Goal: Information Seeking & Learning: Learn about a topic

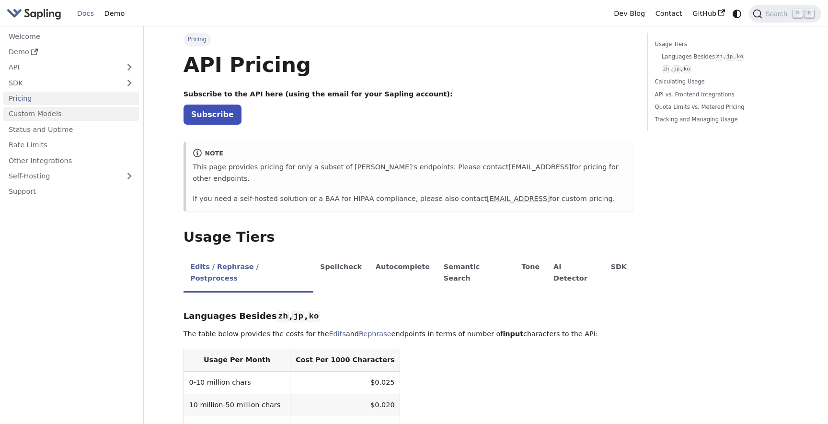
click at [71, 114] on link "Custom Models" at bounding box center [71, 114] width 136 height 14
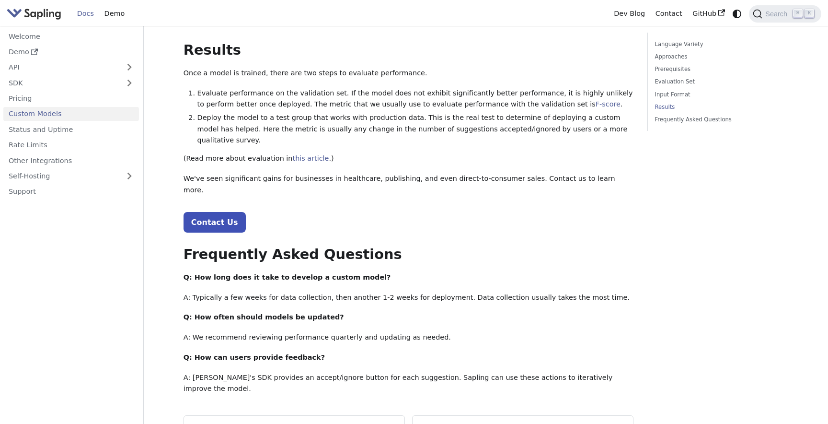
scroll to position [967, 0]
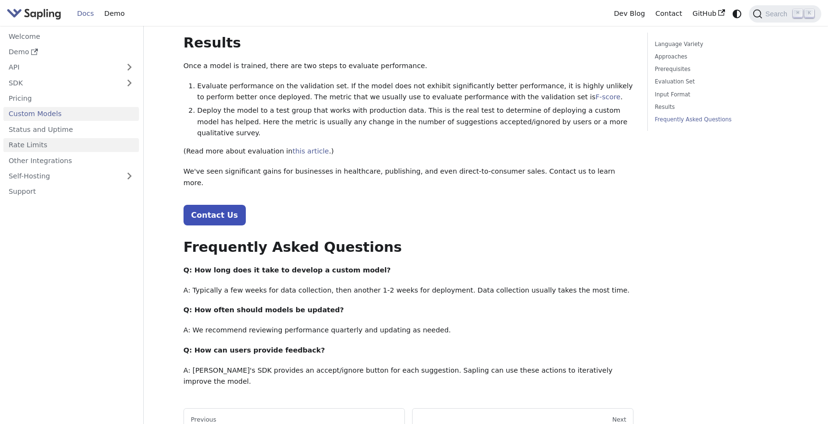
click at [60, 138] on link "Rate Limits" at bounding box center [71, 145] width 136 height 14
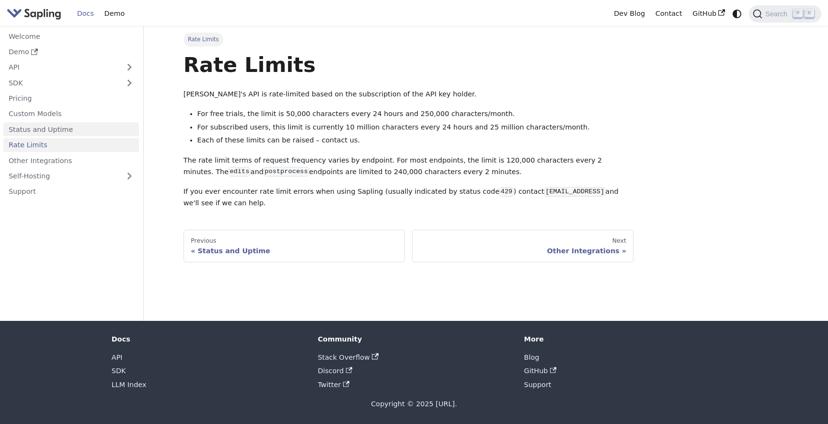
click at [70, 130] on link "Status and Uptime" at bounding box center [71, 129] width 136 height 14
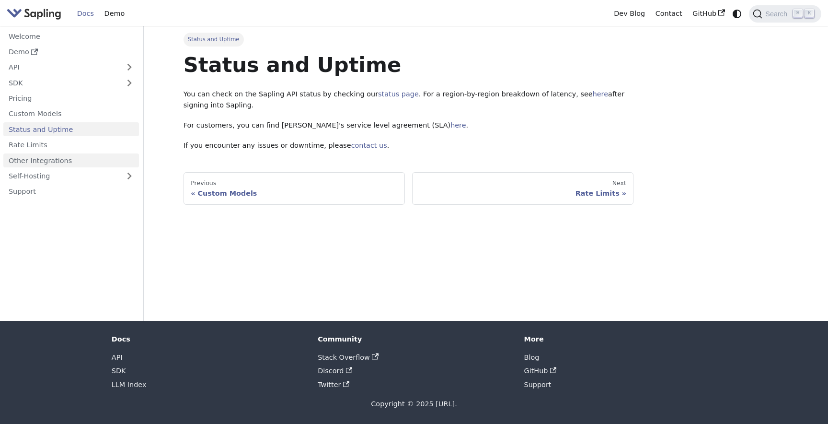
click at [70, 160] on link "Other Integrations" at bounding box center [71, 160] width 136 height 14
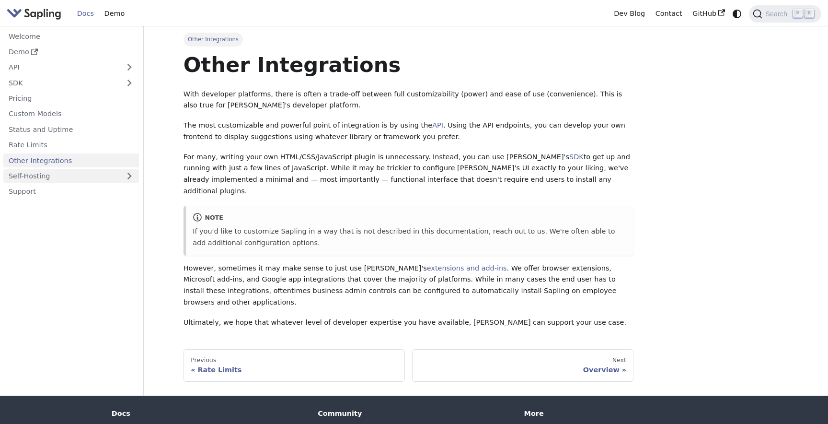
click at [84, 174] on link "Self-Hosting" at bounding box center [71, 176] width 136 height 14
click at [80, 194] on link "Overview" at bounding box center [74, 192] width 130 height 14
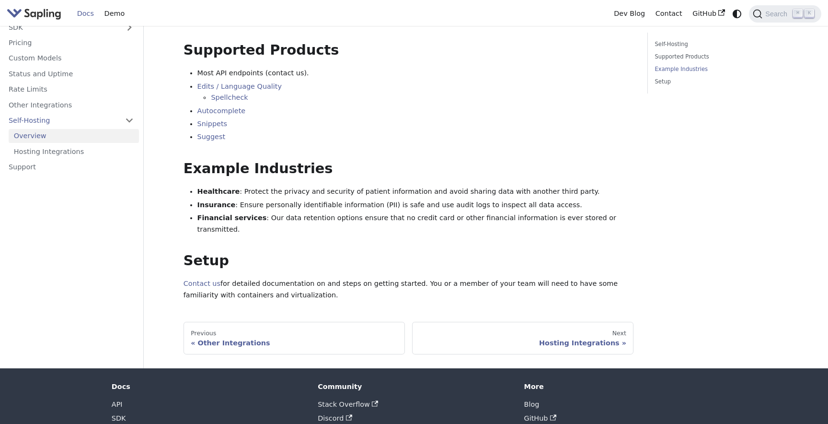
scroll to position [189, 0]
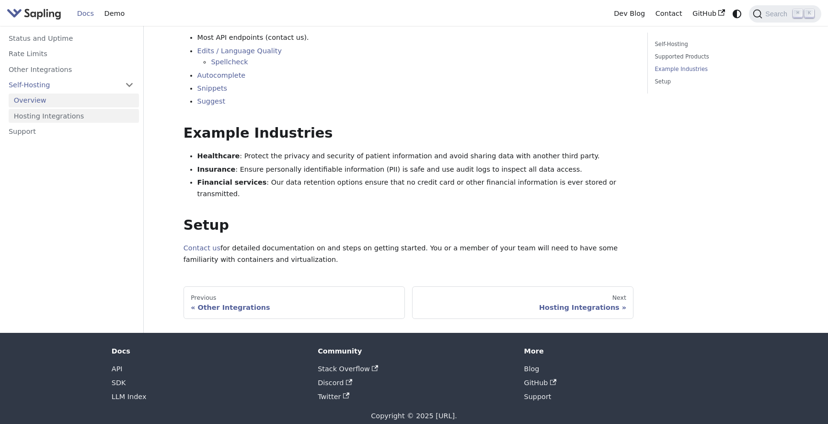
click at [60, 109] on link "Hosting Integrations" at bounding box center [74, 116] width 130 height 14
